Goal: Use online tool/utility: Utilize a website feature to perform a specific function

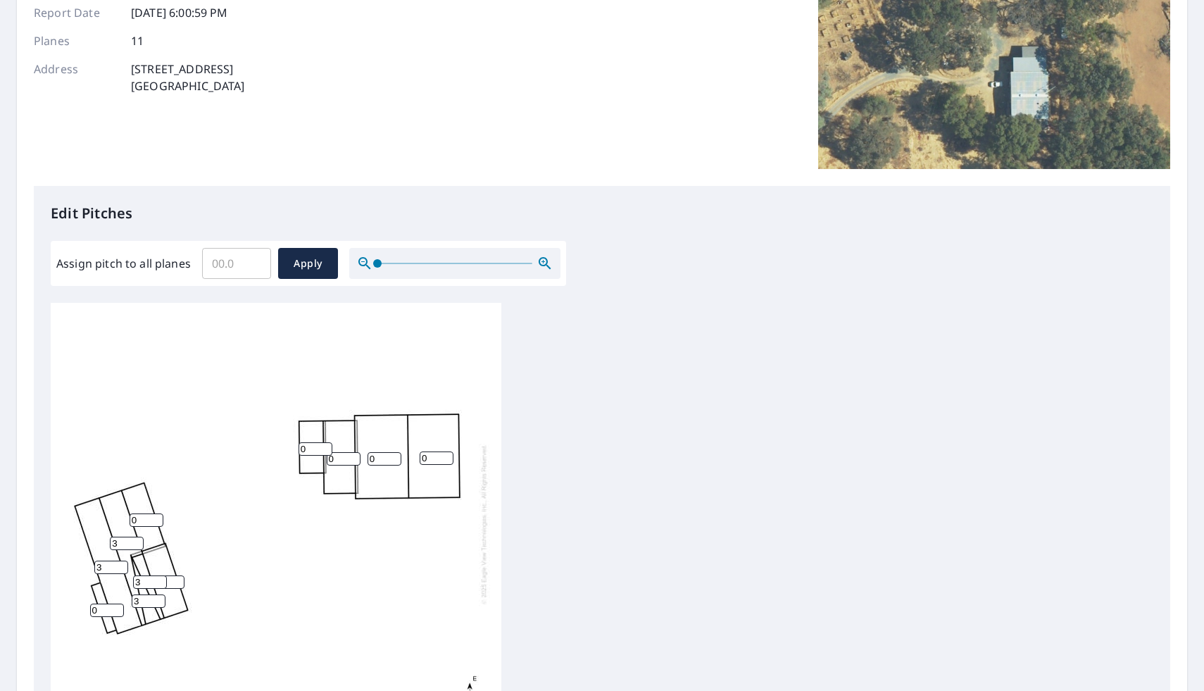
scroll to position [194, 0]
click at [170, 582] on input "3" at bounding box center [168, 580] width 34 height 13
type input "0"
click at [158, 580] on input "4" at bounding box center [150, 580] width 34 height 13
type input "3"
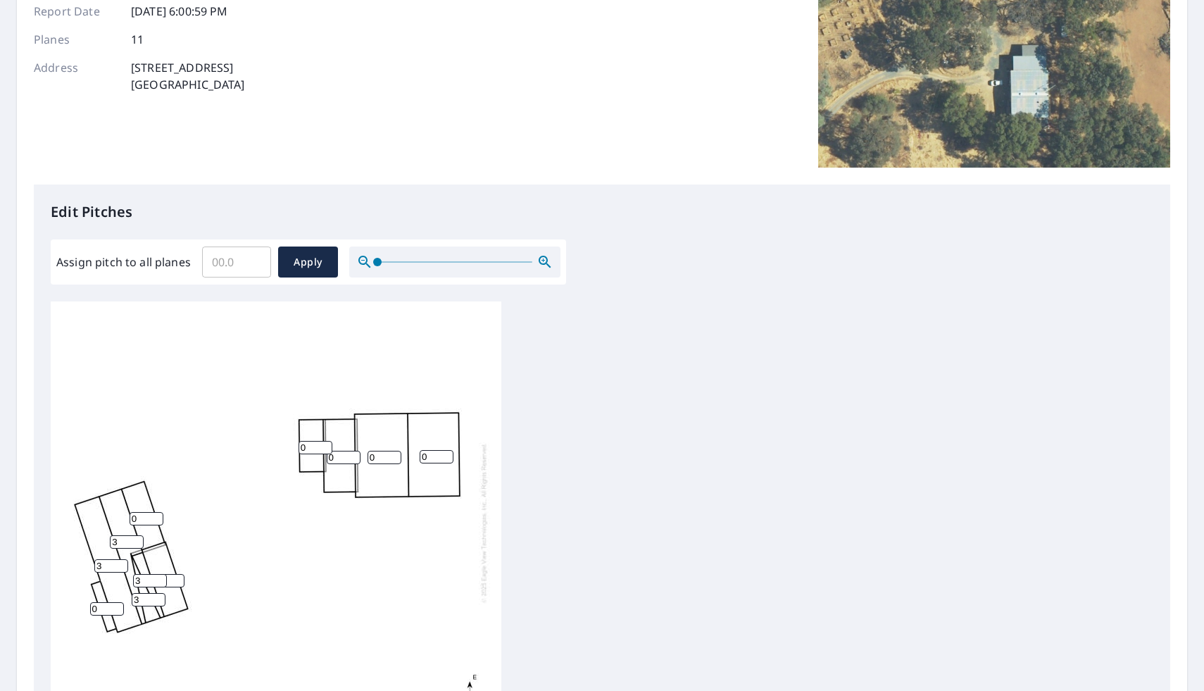
click at [157, 584] on input "3" at bounding box center [150, 580] width 34 height 13
click at [169, 582] on input "0" at bounding box center [168, 580] width 34 height 13
click at [112, 558] on input "3" at bounding box center [111, 562] width 34 height 13
type input "2.5"
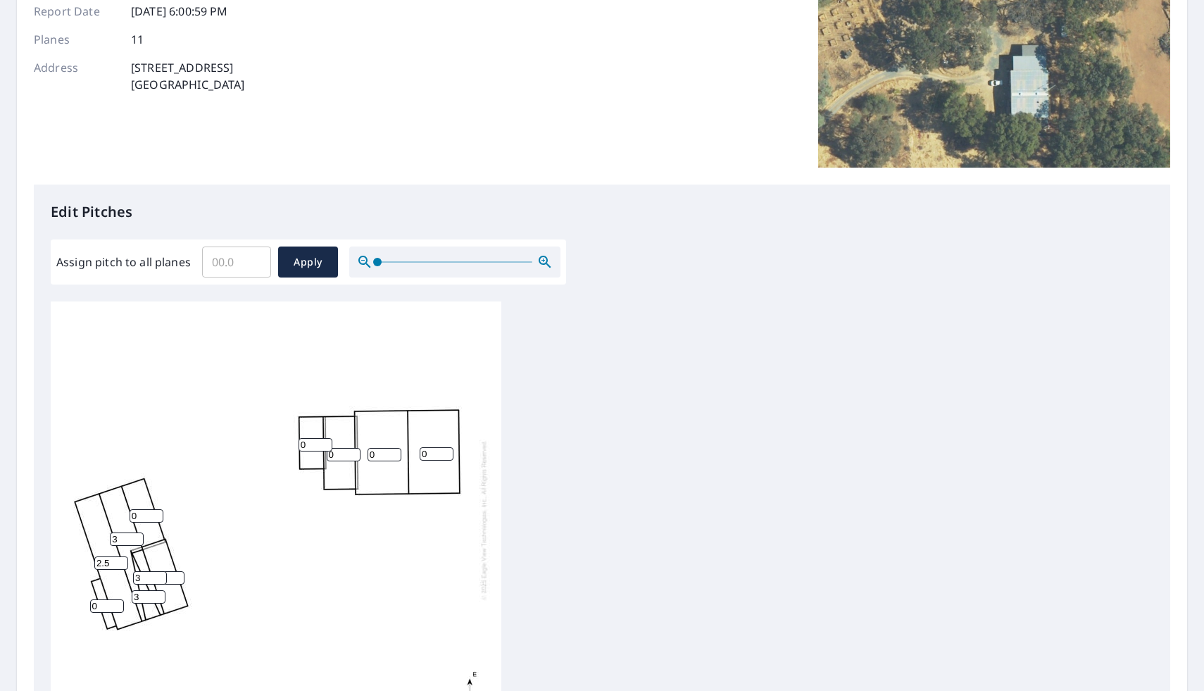
click at [121, 537] on input "3" at bounding box center [127, 538] width 34 height 13
type input "2.5"
type input "4"
click at [157, 592] on input "4" at bounding box center [149, 596] width 34 height 13
type input "2.5"
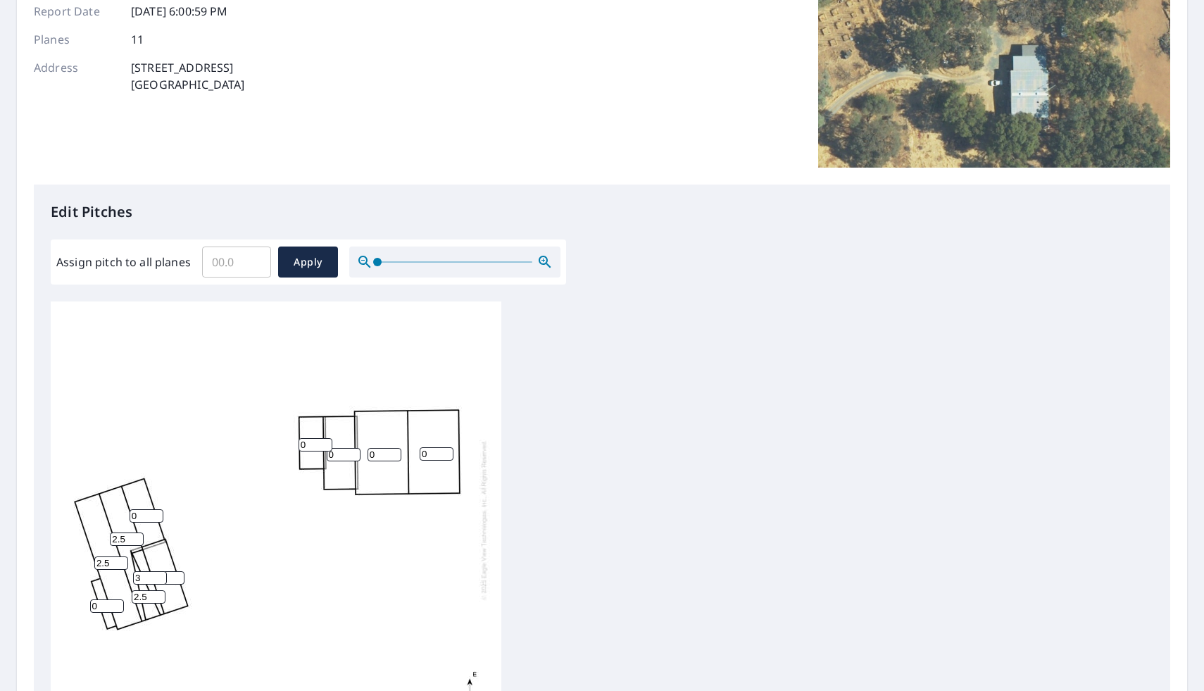
click at [147, 575] on input "3" at bounding box center [150, 577] width 34 height 13
type input "2.5"
click at [170, 577] on input "0" at bounding box center [168, 577] width 34 height 13
type input "0"
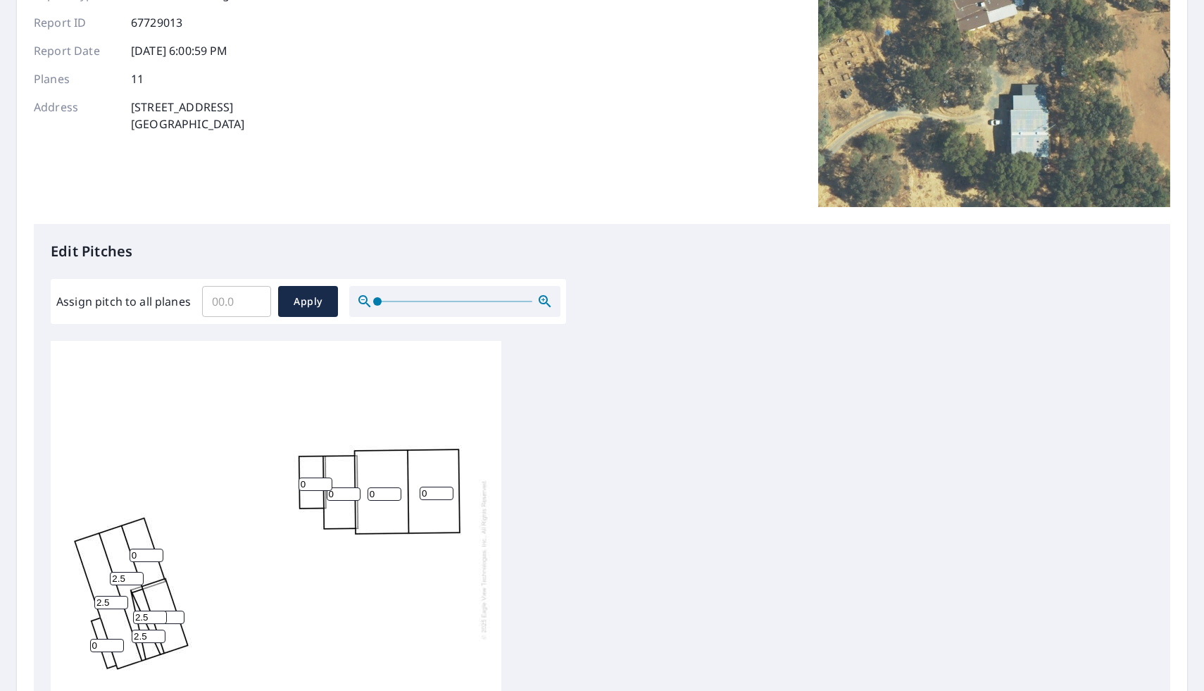
scroll to position [158, 0]
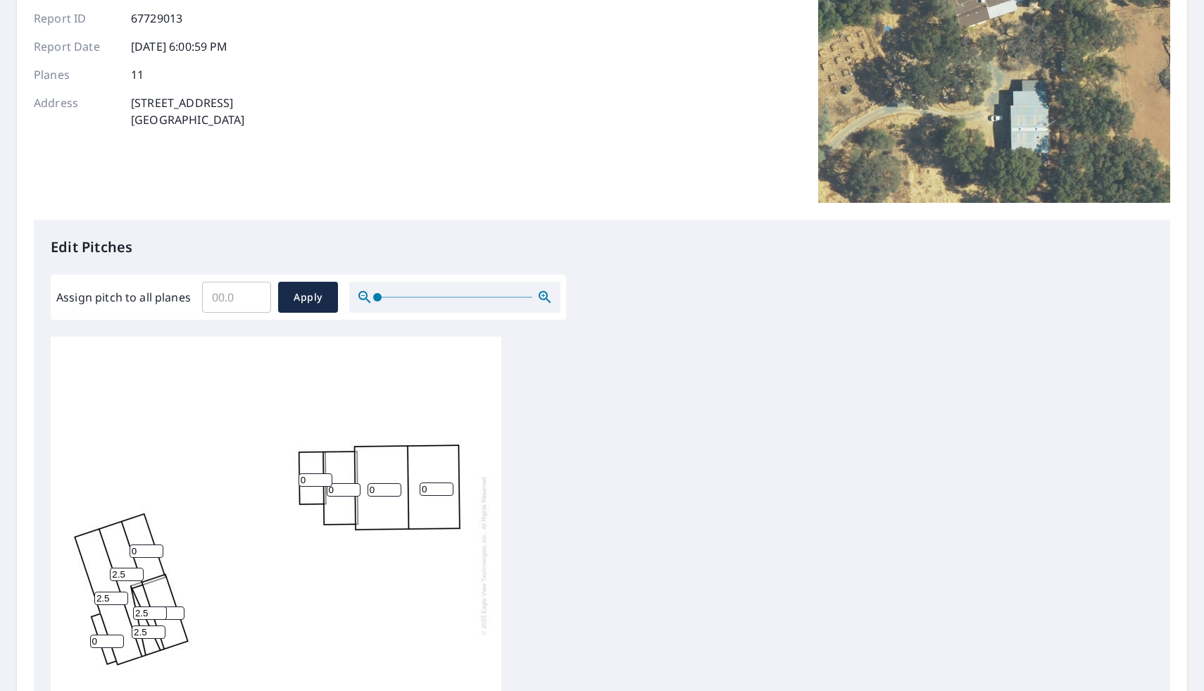
click at [170, 612] on input "0" at bounding box center [168, 612] width 34 height 13
type input "2.5"
click at [163, 613] on input "2" at bounding box center [150, 612] width 34 height 13
type input "2.5"
click at [220, 612] on div "0 0 2.5 0 2.5 2.5 0 0 2.5 2.5 0" at bounding box center [276, 555] width 451 height 442
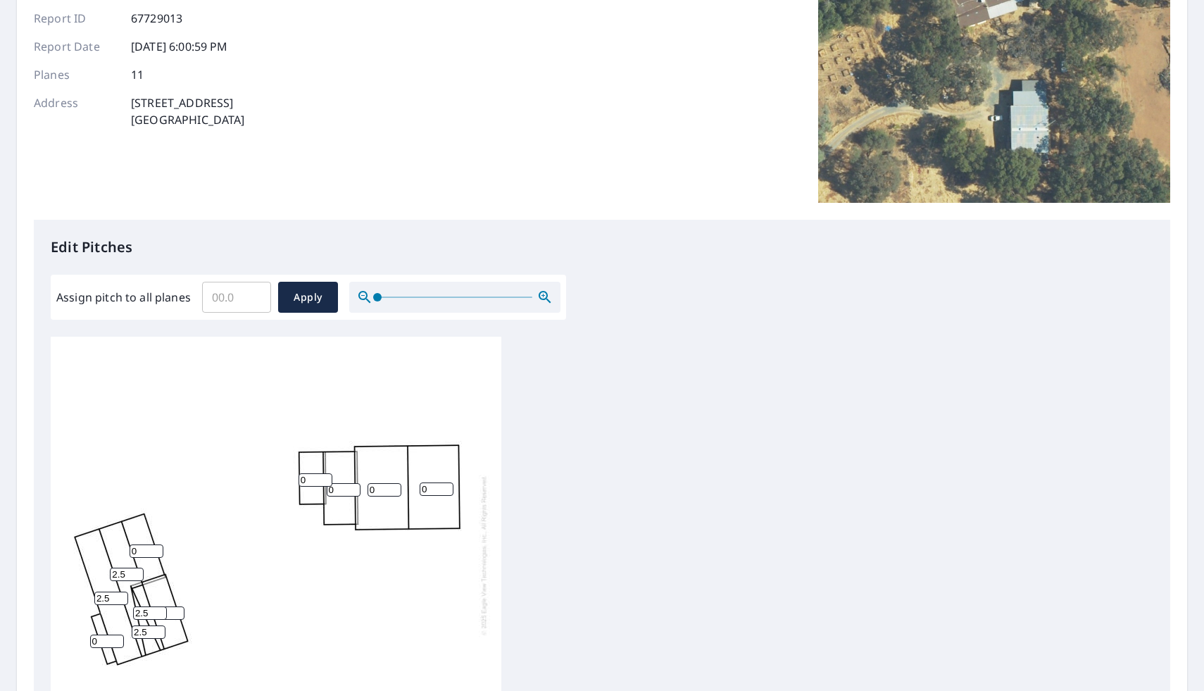
type input "3"
click at [175, 611] on input "3" at bounding box center [168, 612] width 34 height 13
click at [169, 613] on input "3" at bounding box center [168, 612] width 34 height 13
type input "2.5"
click at [218, 610] on div "0 0 2.5 0 2.5 2.5 0 0 2.5 2.5 0" at bounding box center [276, 555] width 451 height 442
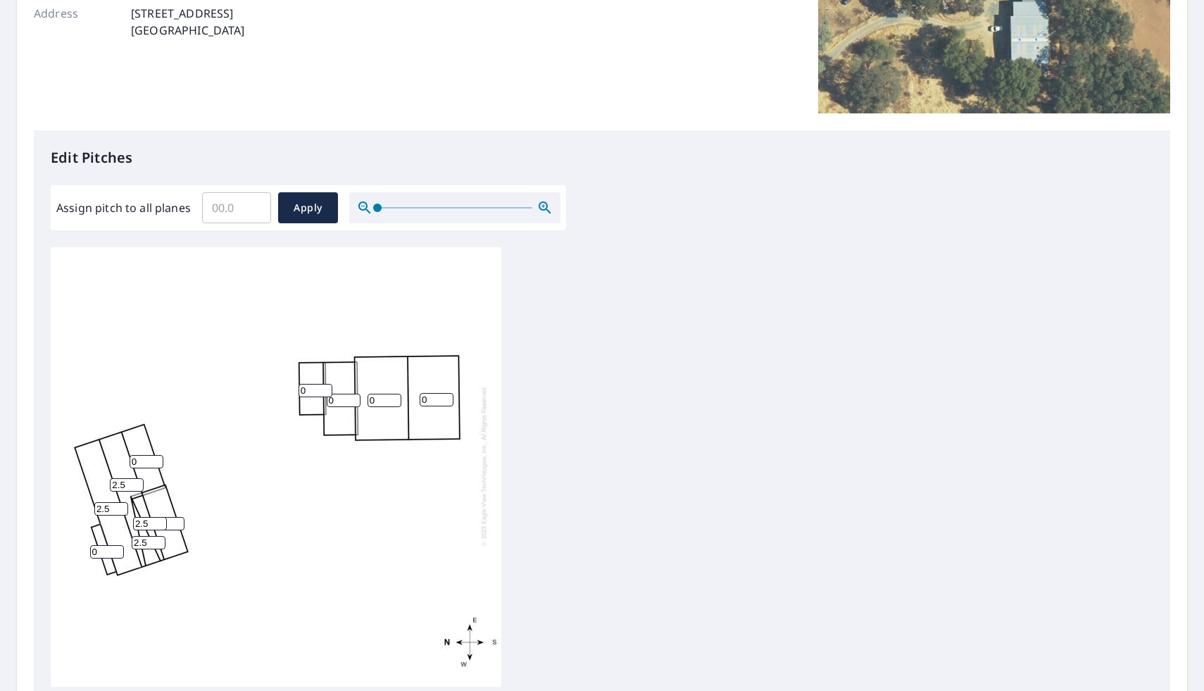
scroll to position [263, 0]
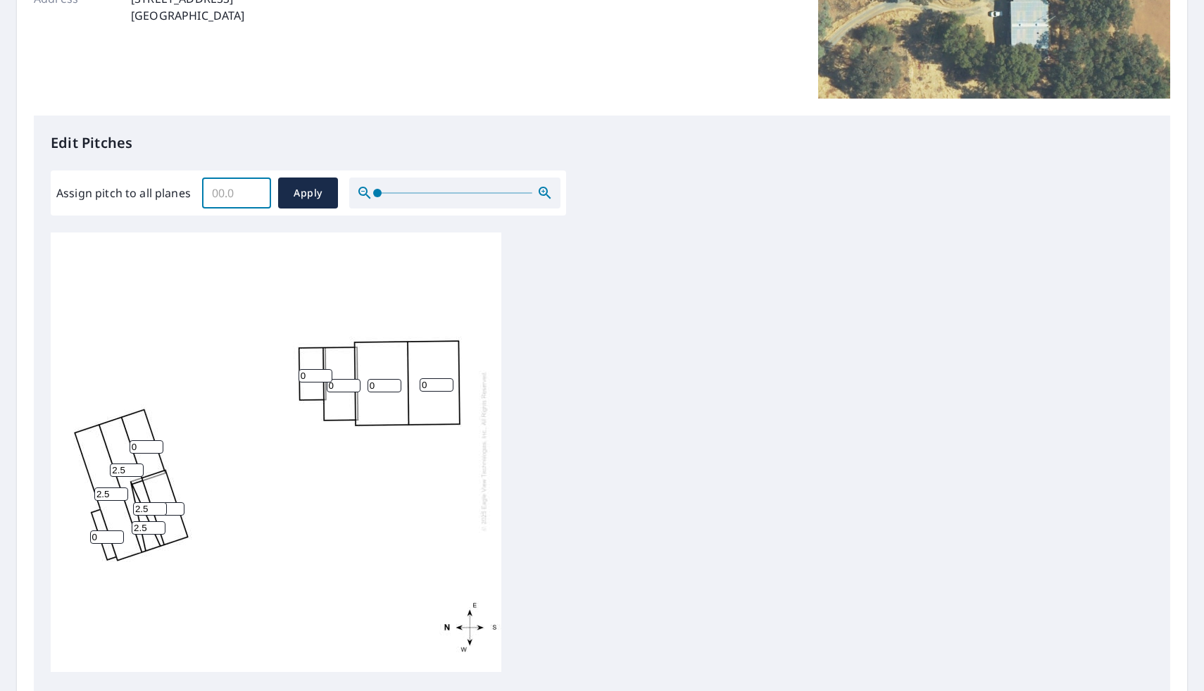
click at [235, 196] on input "Assign pitch to all planes" at bounding box center [236, 192] width 69 height 39
type input "2.5"
click at [305, 182] on button "Apply" at bounding box center [308, 192] width 60 height 31
type input "2.5"
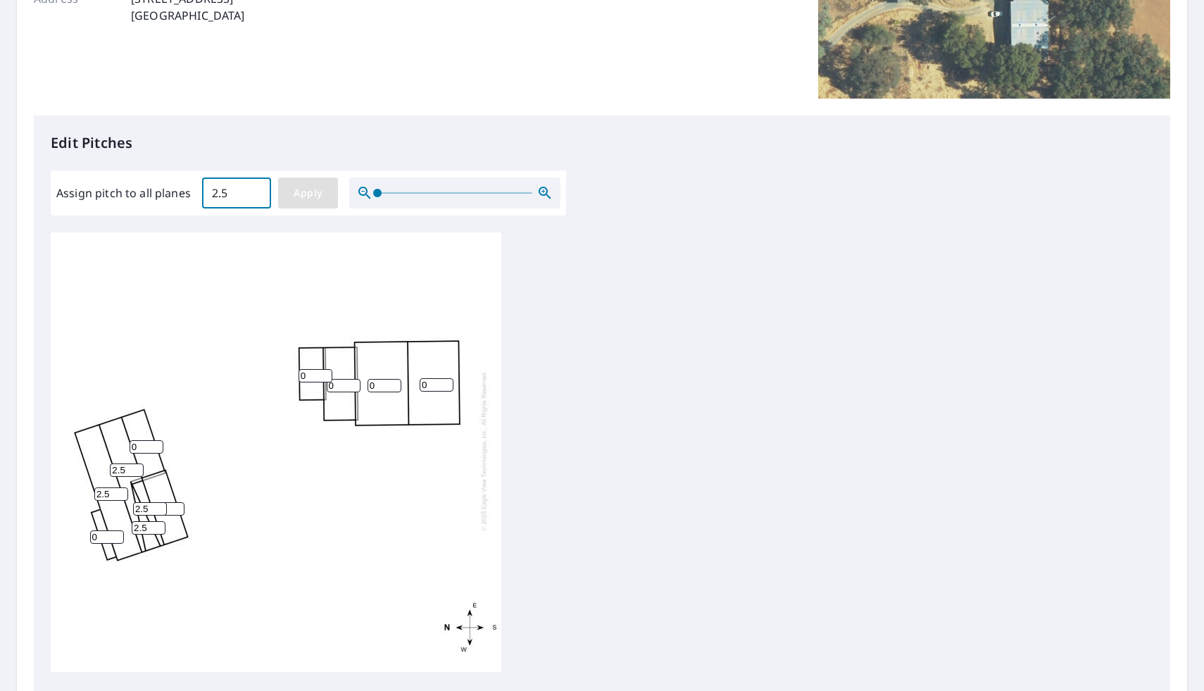
type input "2.5"
click at [106, 537] on input "2.5" at bounding box center [107, 536] width 34 height 13
type input "2"
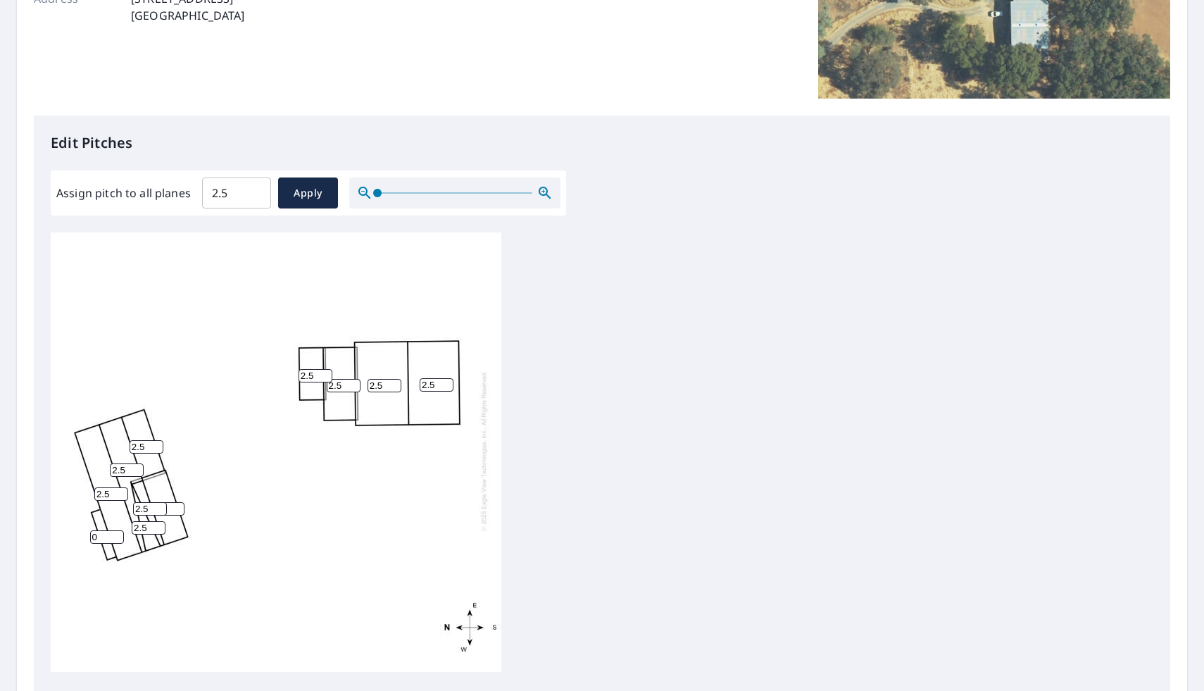
type input "0"
click at [145, 444] on input "2.5" at bounding box center [147, 446] width 34 height 13
type input "2"
type input "0"
click at [207, 468] on div "2.5 2.5 2.5 2.5 2.5 2.5 0 2.5 2.5 2.5 0" at bounding box center [276, 451] width 451 height 442
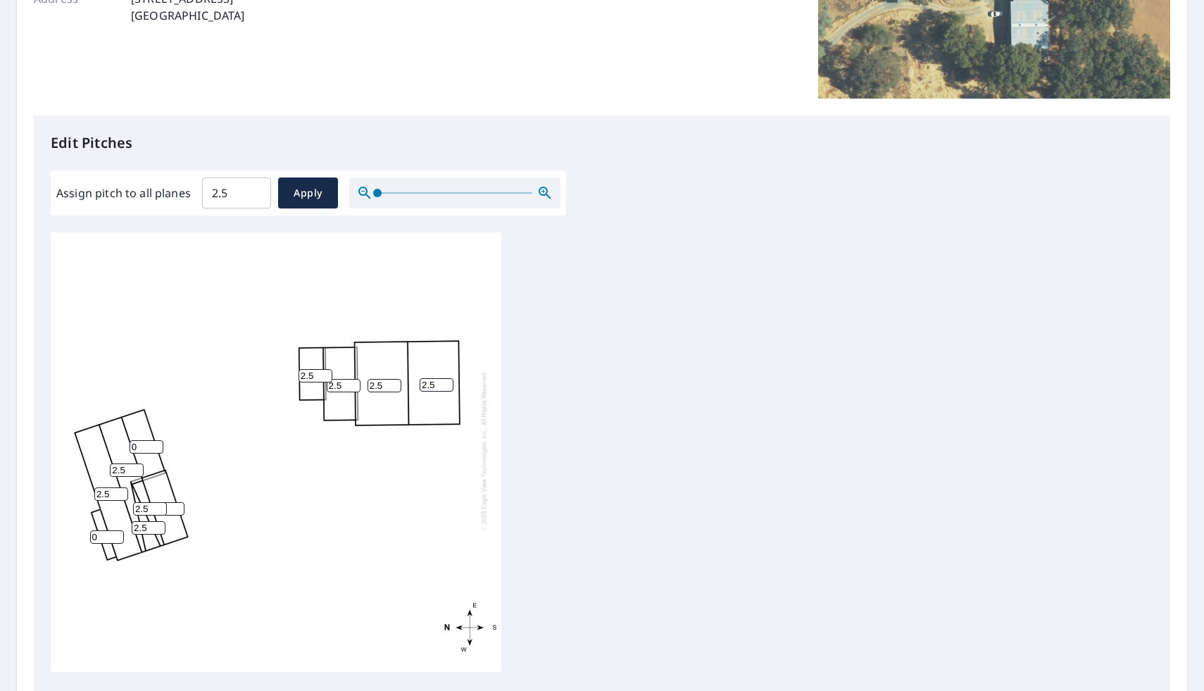
drag, startPoint x: 314, startPoint y: 374, endPoint x: 258, endPoint y: 373, distance: 56.3
click at [258, 373] on div "2.5 2.5 2.5 2.5 2.5 2.5 0 2.5 2.5 2.5 0" at bounding box center [276, 451] width 451 height 442
type input "0"
click at [346, 387] on input "2" at bounding box center [344, 385] width 34 height 13
click at [354, 387] on input "1" at bounding box center [344, 385] width 34 height 13
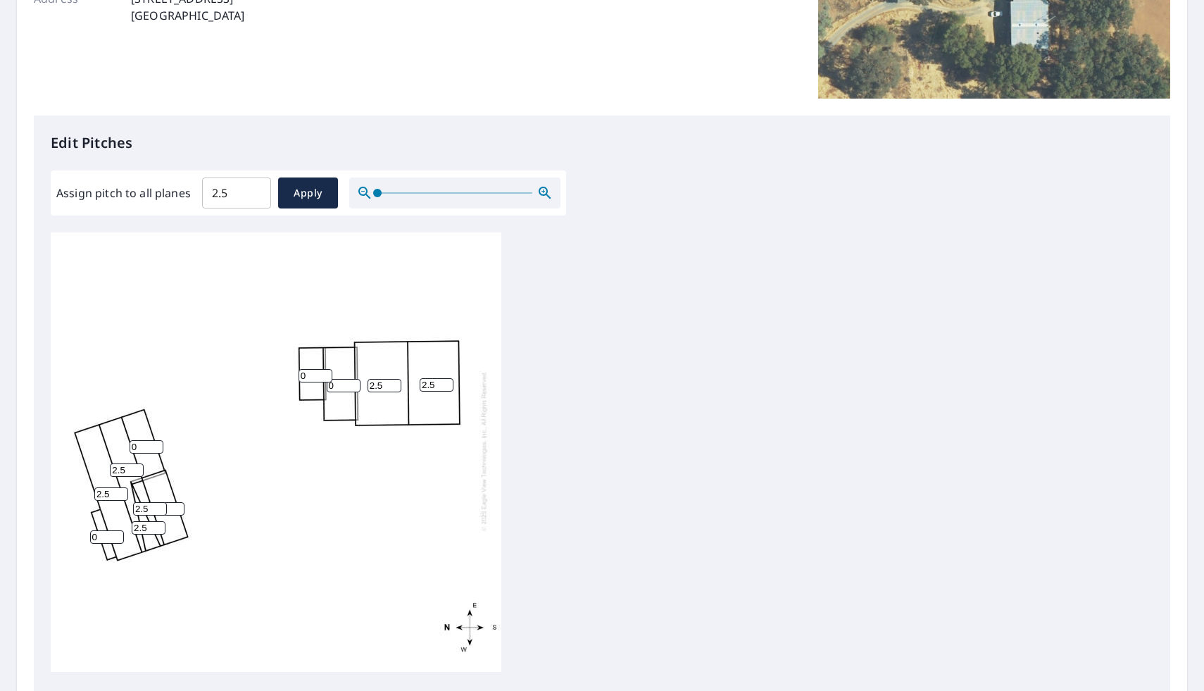
type input "0"
click at [354, 387] on input "0" at bounding box center [344, 385] width 34 height 13
click at [399, 392] on input "2.5" at bounding box center [385, 385] width 34 height 13
click at [392, 385] on input "2" at bounding box center [385, 385] width 34 height 13
click at [392, 385] on input "1" at bounding box center [385, 385] width 34 height 13
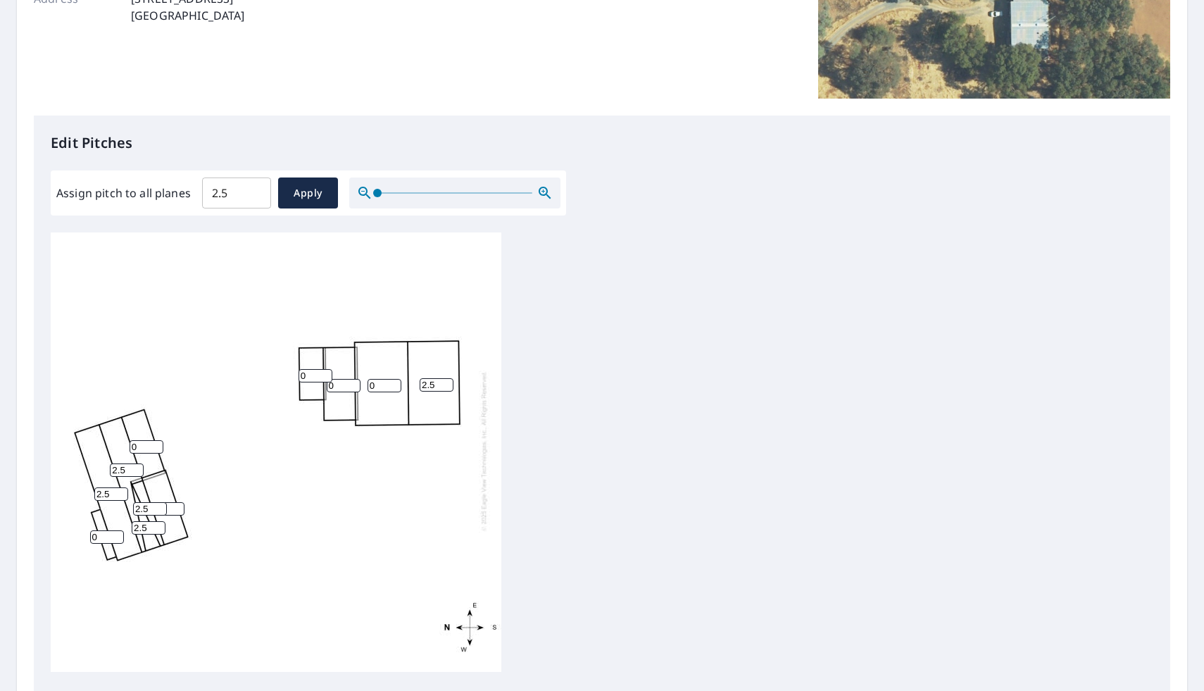
type input "0"
click at [392, 385] on input "0" at bounding box center [385, 385] width 34 height 13
click at [439, 385] on input "2.5" at bounding box center [437, 384] width 34 height 13
click at [445, 385] on input "2" at bounding box center [437, 384] width 34 height 13
click at [445, 385] on input "1" at bounding box center [437, 384] width 34 height 13
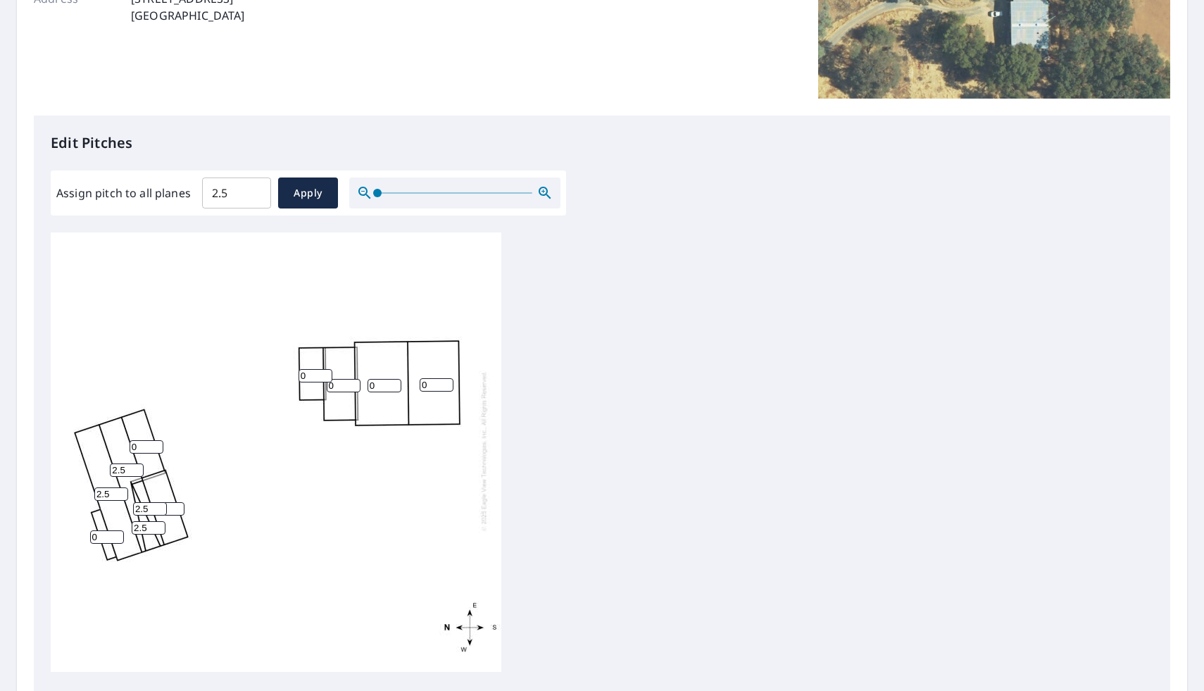
type input "0"
click at [445, 385] on input "0" at bounding box center [437, 384] width 34 height 13
click at [386, 471] on div "0 0 2.5 0 2.5 2.5 0 0 2.5 2.5 0" at bounding box center [276, 451] width 451 height 442
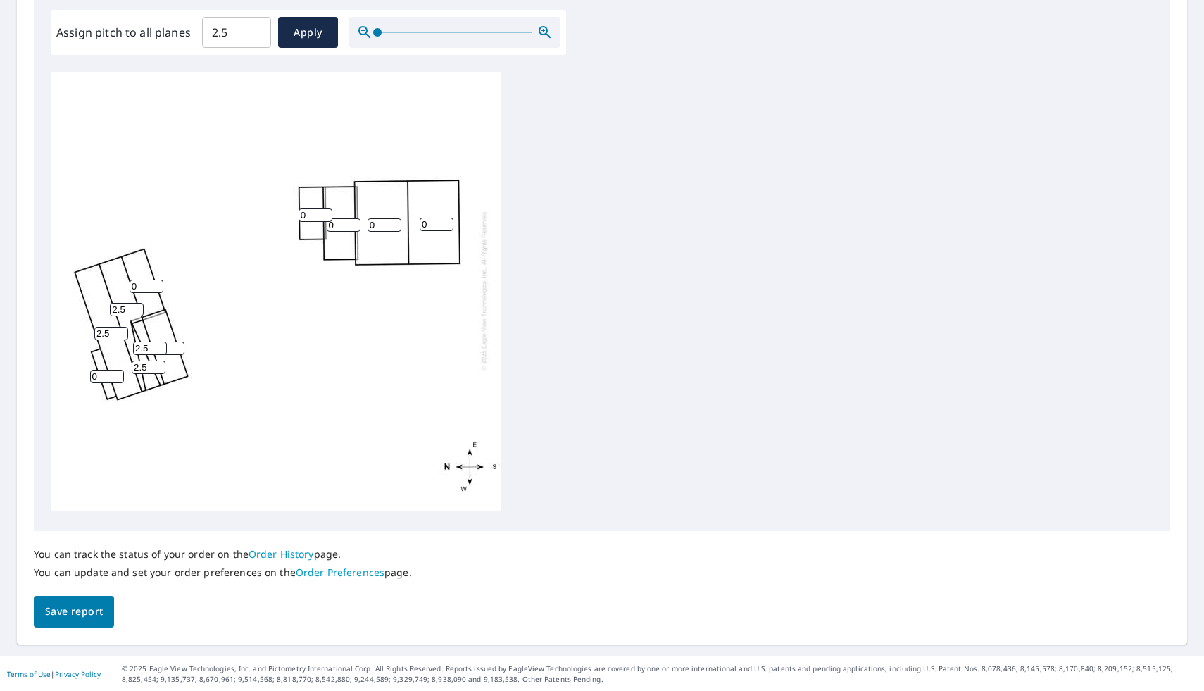
click at [83, 614] on span "Save report" at bounding box center [74, 612] width 58 height 18
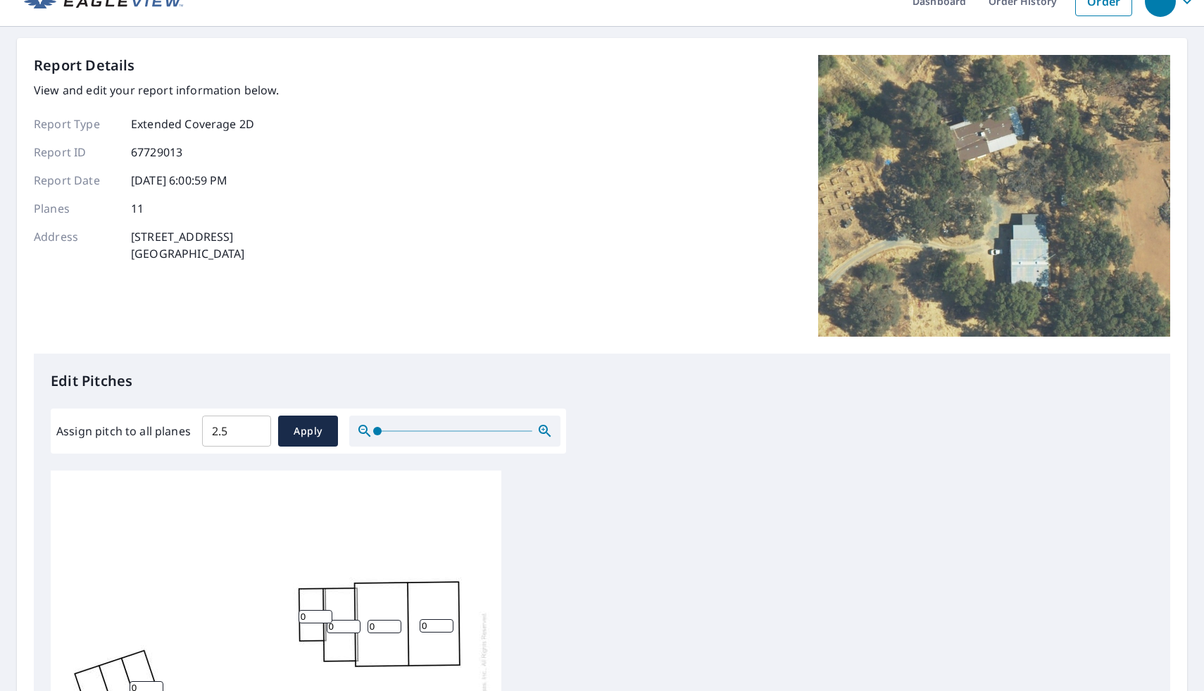
scroll to position [0, 0]
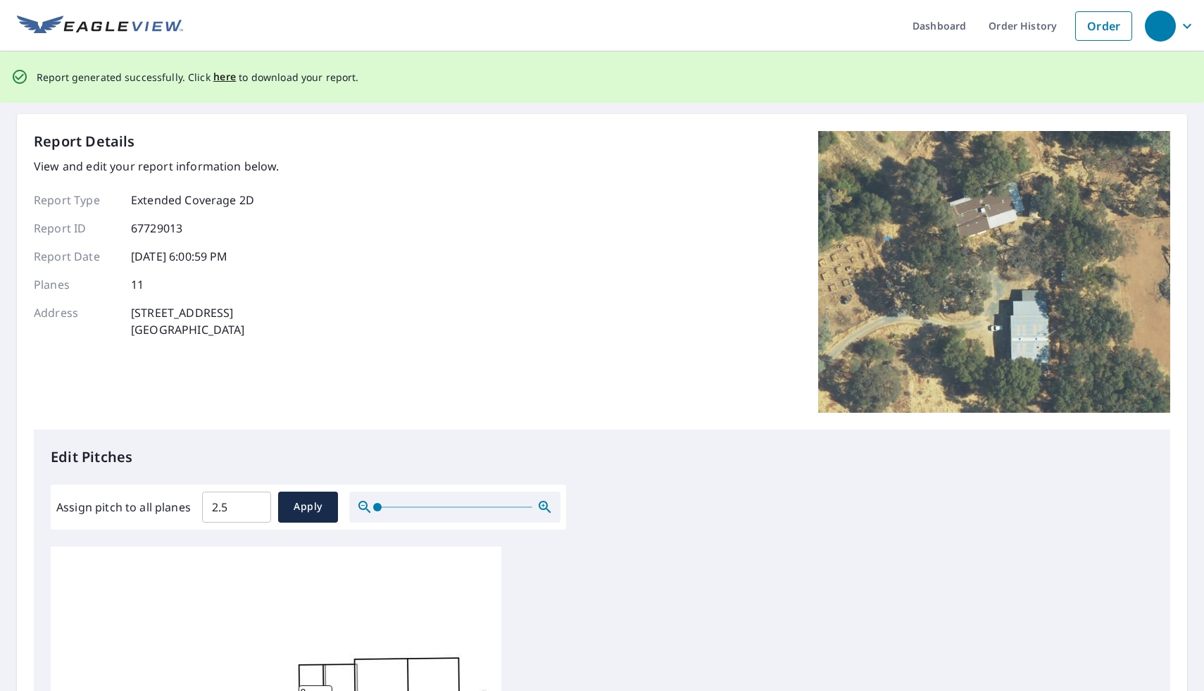
click at [219, 67] on div "Report generated successfully. Click here to download your report." at bounding box center [198, 77] width 323 height 29
